Goal: Complete application form: Complete application form

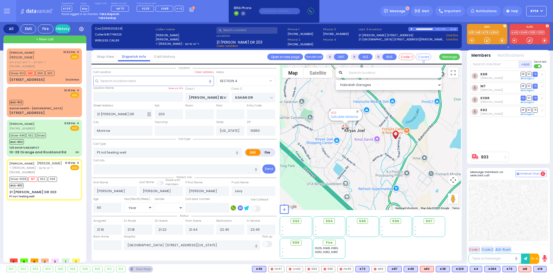
select select "SECTION 4"
select select "Year"
select select "[DEMOGRAPHIC_DATA]"
